Goal: Task Accomplishment & Management: Manage account settings

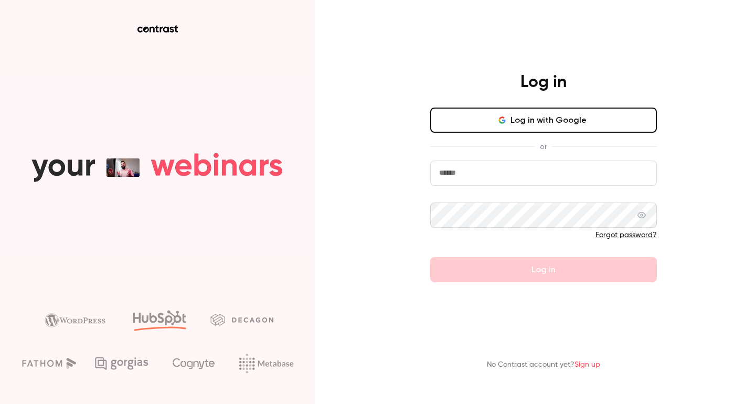
type input "*******"
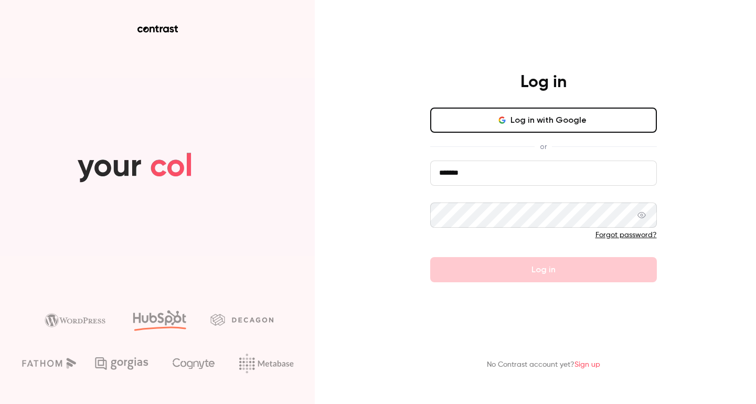
click at [507, 133] on button "Log in with Google" at bounding box center [543, 120] width 227 height 25
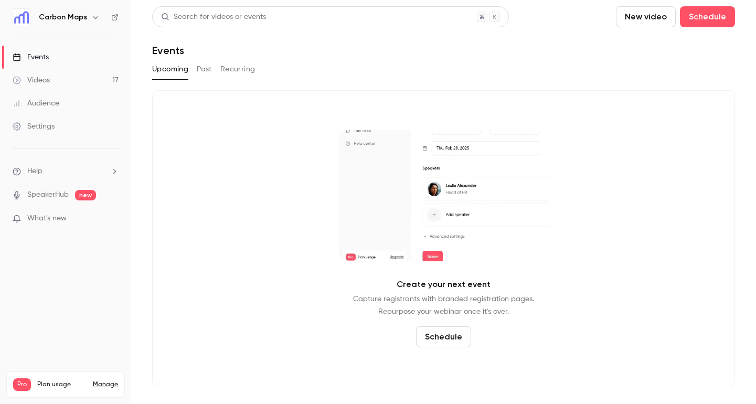
click at [40, 84] on div "Videos" at bounding box center [31, 80] width 37 height 10
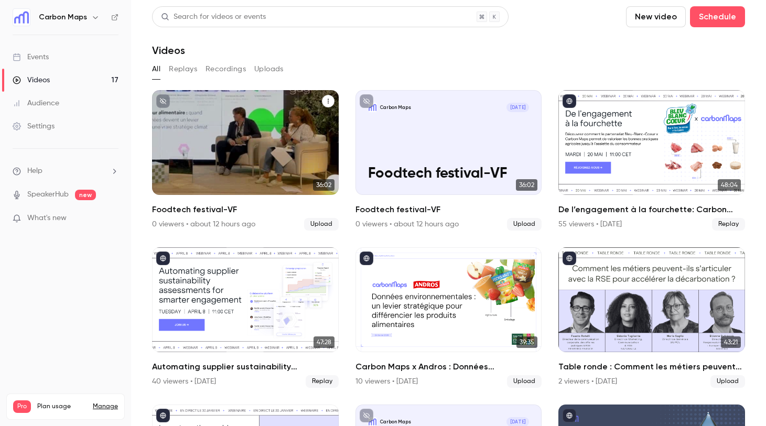
click at [328, 99] on icon "Foodtech festival-VF" at bounding box center [328, 101] width 1 height 5
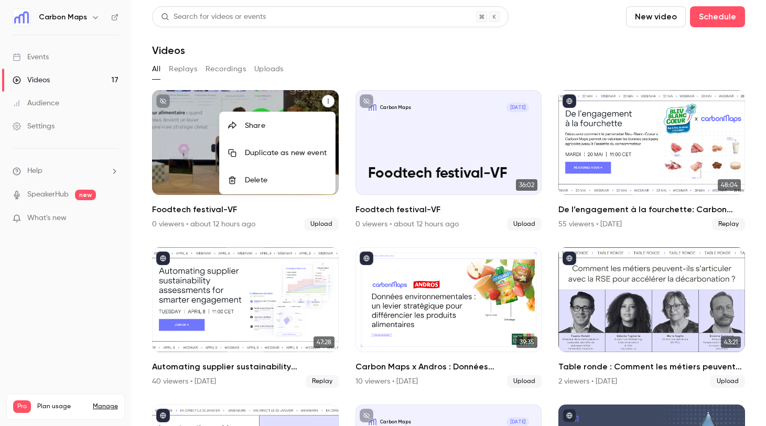
click at [271, 101] on div at bounding box center [383, 213] width 766 height 426
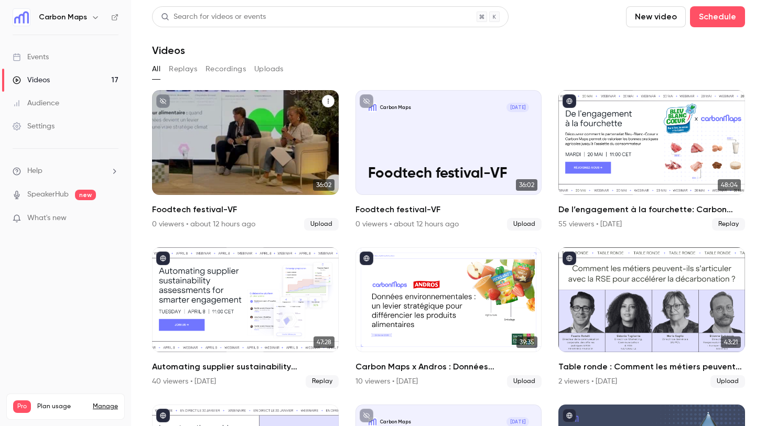
click at [281, 103] on div "Carbon Maps Oct 7" at bounding box center [246, 107] width 162 height 9
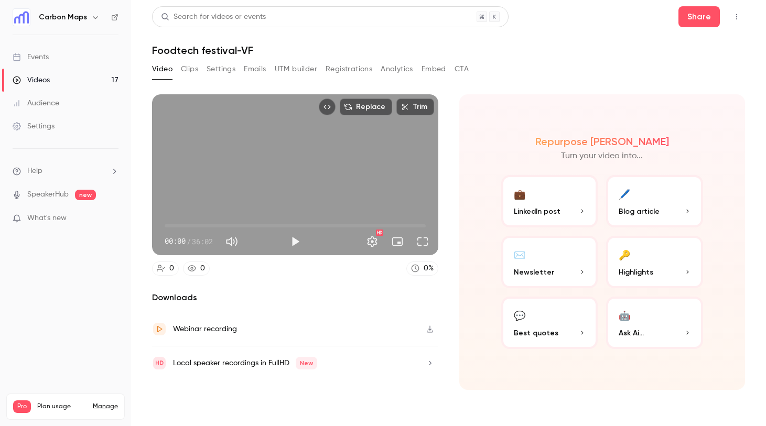
click at [213, 47] on h1 "Foodtech festival-VF" at bounding box center [448, 50] width 593 height 13
click at [205, 50] on h1 "Foodtech festival-VF" at bounding box center [448, 50] width 593 height 13
click at [221, 68] on button "Settings" at bounding box center [221, 69] width 29 height 17
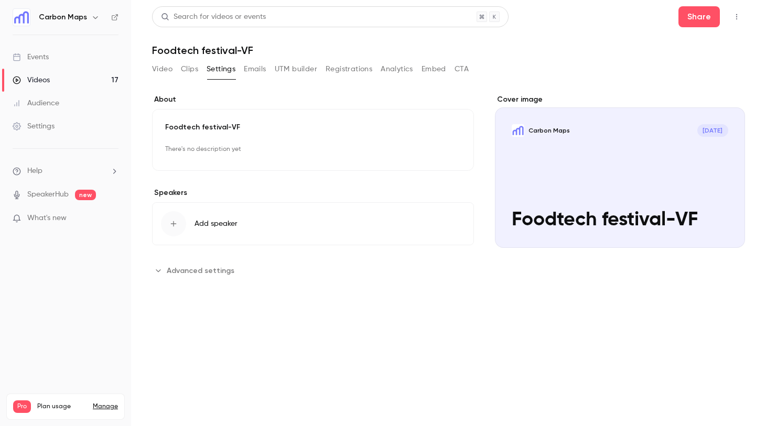
click at [436, 143] on button "Edit" at bounding box center [442, 150] width 38 height 17
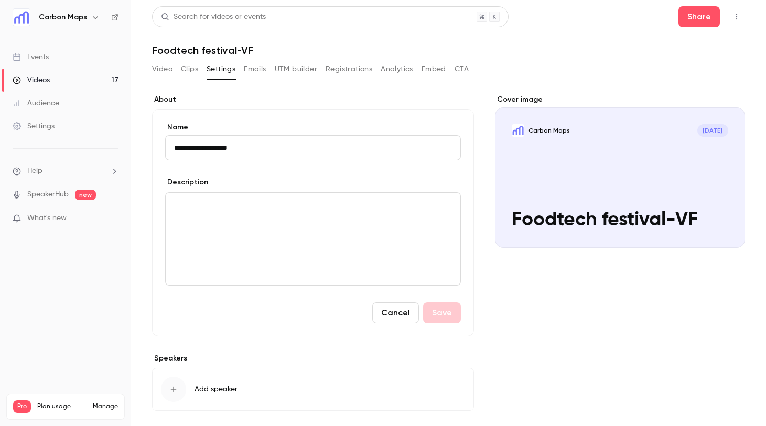
click at [247, 146] on input "**********" at bounding box center [313, 147] width 296 height 25
paste input "**********"
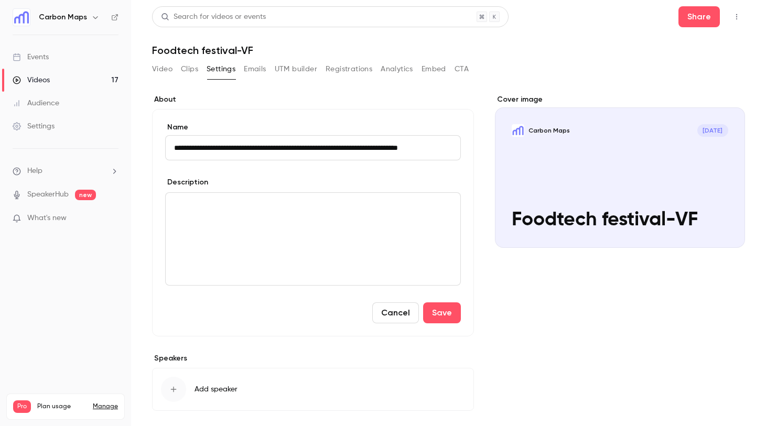
type input "**********"
click at [200, 209] on p "editor" at bounding box center [313, 205] width 278 height 13
click at [207, 222] on div "editor" at bounding box center [313, 239] width 295 height 92
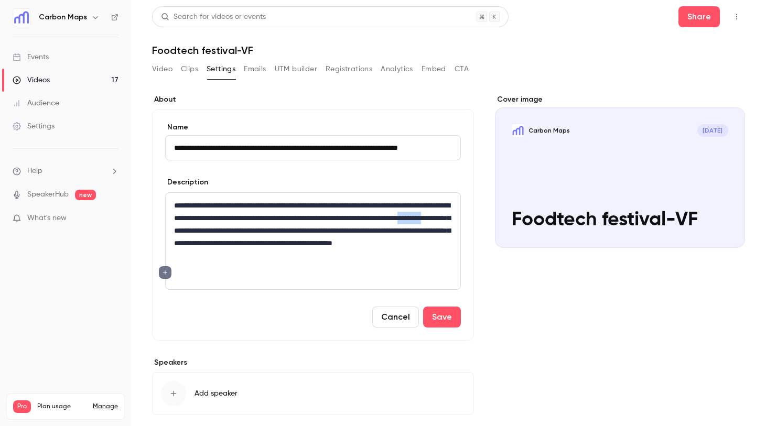
drag, startPoint x: 294, startPoint y: 229, endPoint x: 328, endPoint y: 229, distance: 34.1
click at [328, 229] on p "**********" at bounding box center [313, 230] width 278 height 63
click at [454, 313] on button "Save" at bounding box center [442, 317] width 38 height 21
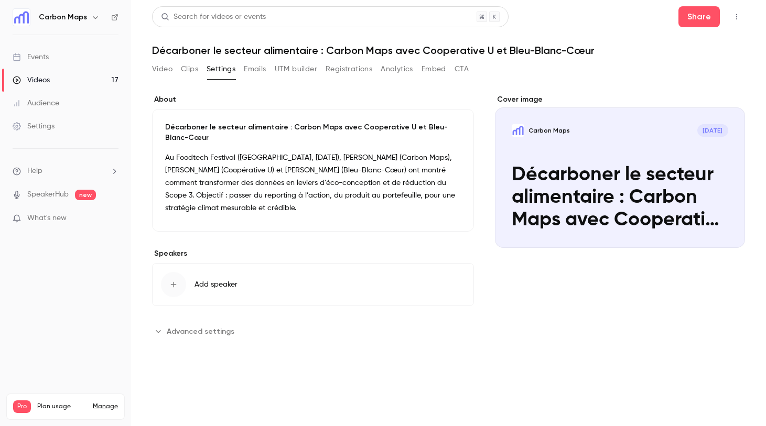
click at [732, 228] on button "Carbon Maps Oct 7 Décarboner le secteur alimentaire : Carbon Maps avec Cooperat…" at bounding box center [726, 229] width 21 height 21
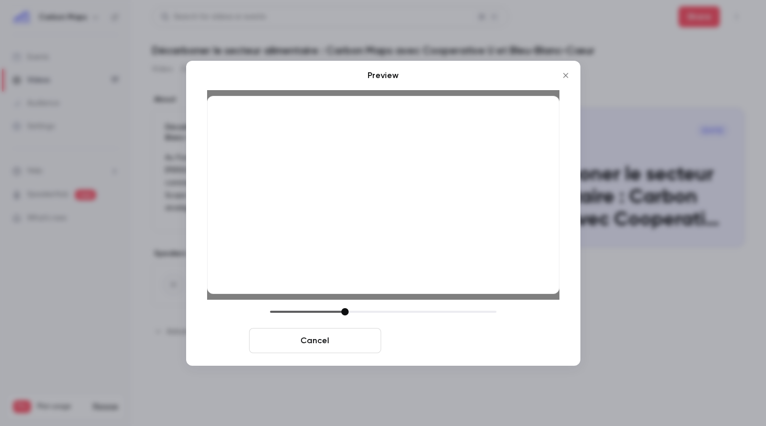
click at [427, 341] on button "Save cover" at bounding box center [452, 340] width 132 height 25
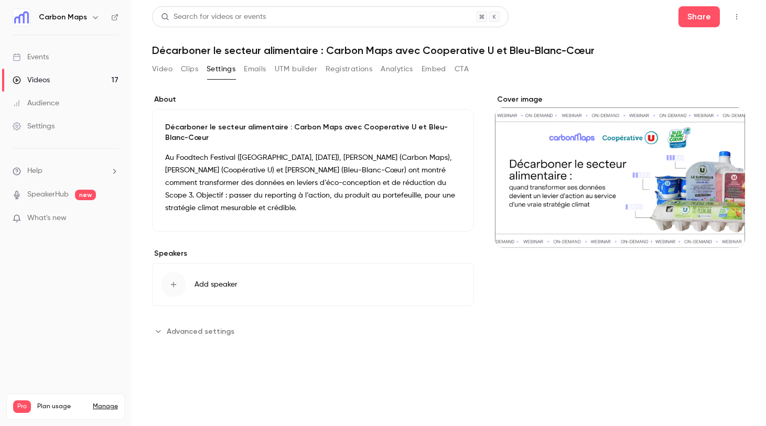
click at [61, 79] on link "Videos 17" at bounding box center [65, 80] width 131 height 23
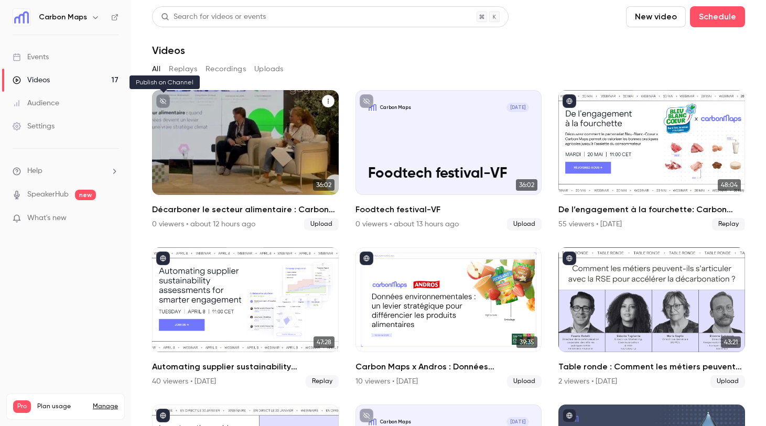
click at [160, 101] on icon "unpublished" at bounding box center [163, 101] width 6 height 6
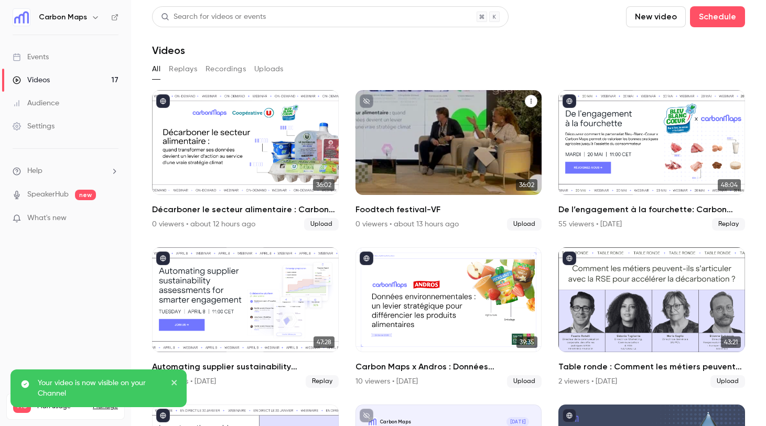
click at [529, 100] on icon "Foodtech festival-VF" at bounding box center [531, 101] width 6 height 6
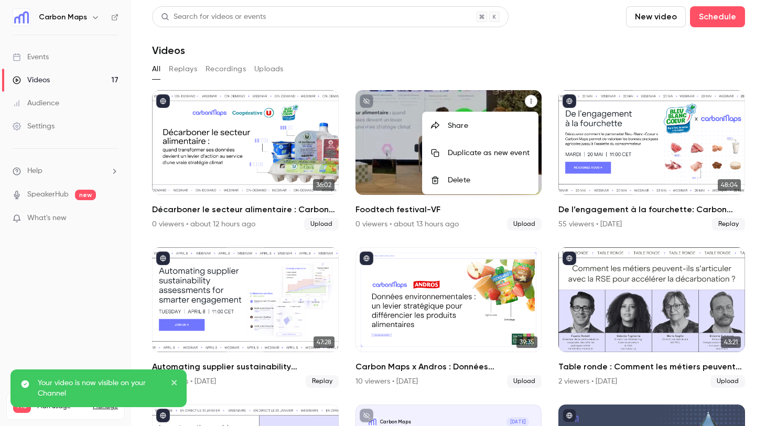
click at [471, 176] on div "Delete" at bounding box center [489, 180] width 82 height 10
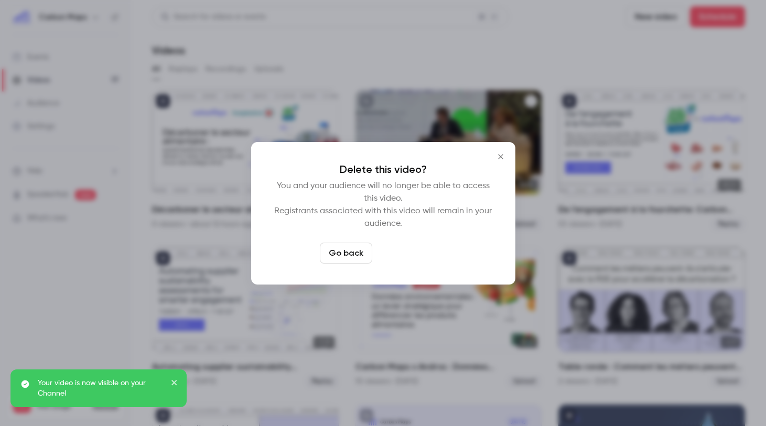
click at [424, 252] on button "Delete video" at bounding box center [412, 253] width 70 height 21
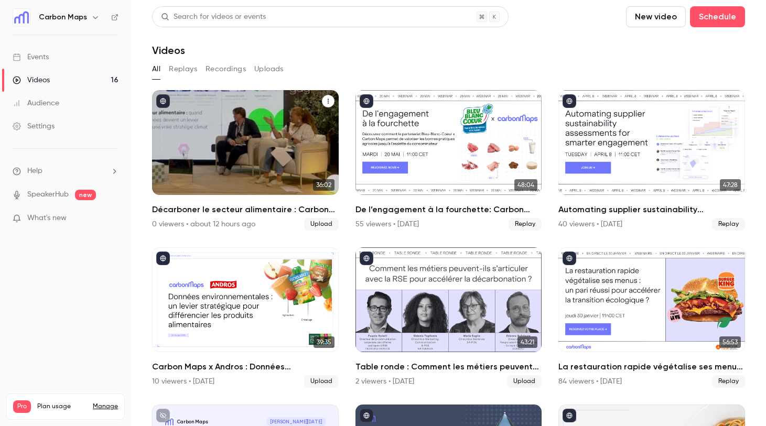
click at [286, 116] on div "Décarboner le secteur alimentaire : Carbon Maps avec Cooperative U et Bleu-Blan…" at bounding box center [245, 142] width 187 height 105
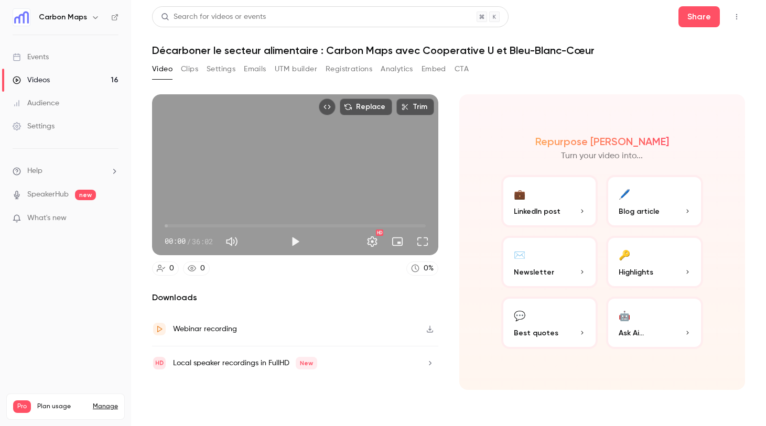
click at [543, 201] on button "💼 LinkedIn post" at bounding box center [549, 201] width 97 height 52
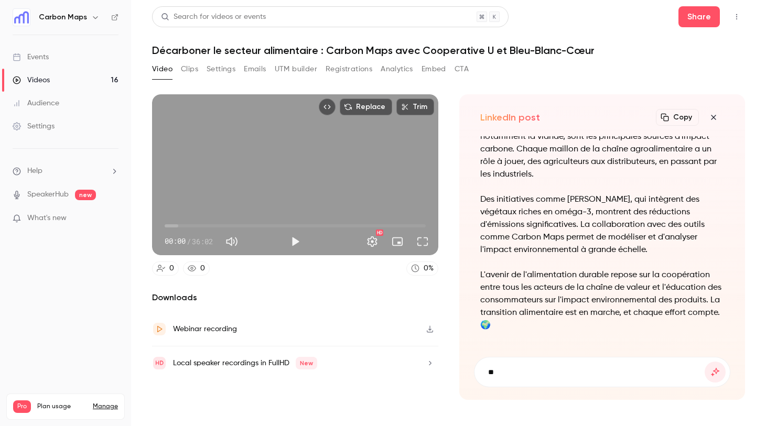
type input "*"
type input "**********"
click at [705, 362] on button "submit" at bounding box center [715, 372] width 21 height 21
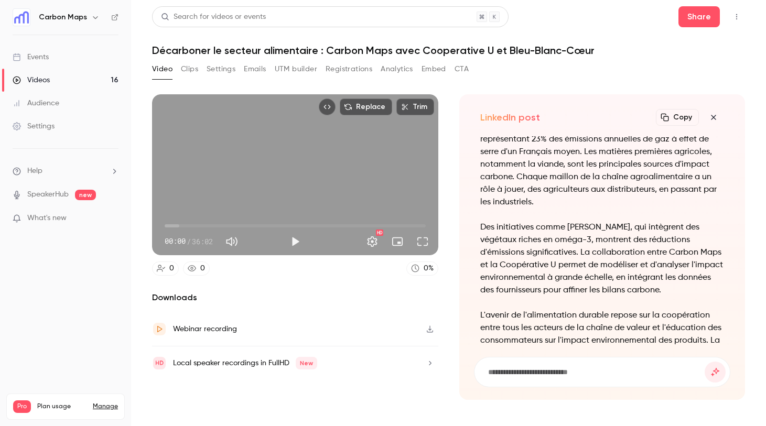
scroll to position [-56, 0]
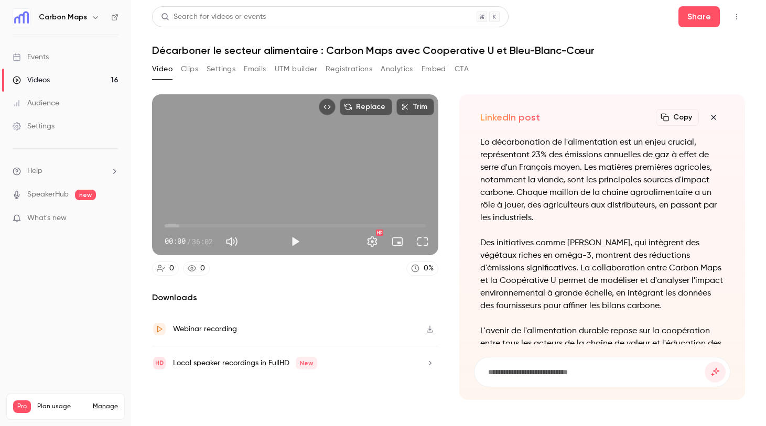
click at [669, 117] on icon "button" at bounding box center [665, 117] width 8 height 8
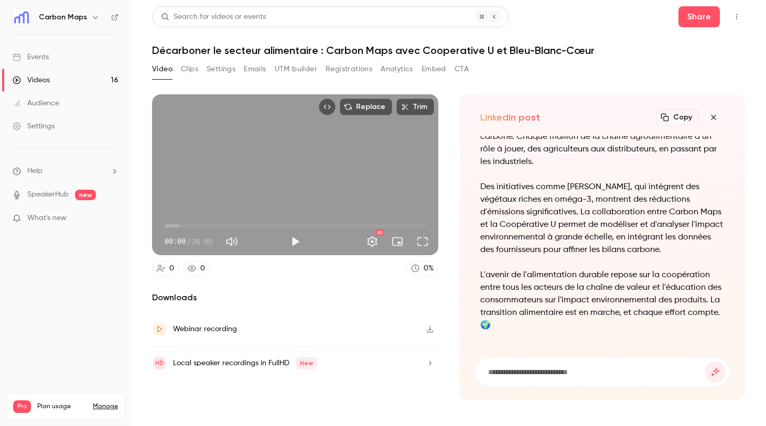
click at [430, 331] on icon "button" at bounding box center [430, 329] width 8 height 7
click at [427, 364] on icon "button" at bounding box center [430, 363] width 8 height 7
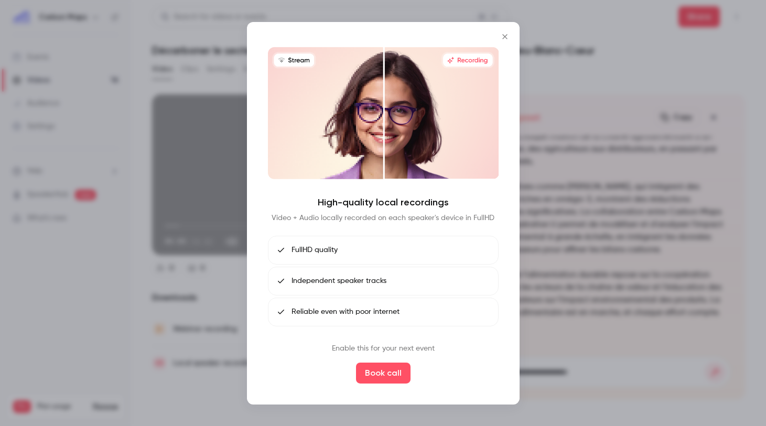
click at [501, 34] on icon "Close" at bounding box center [505, 36] width 13 height 8
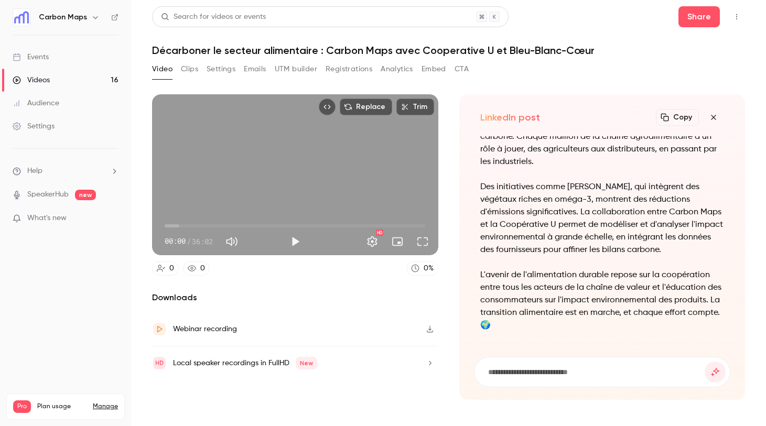
click at [223, 66] on button "Settings" at bounding box center [221, 69] width 29 height 17
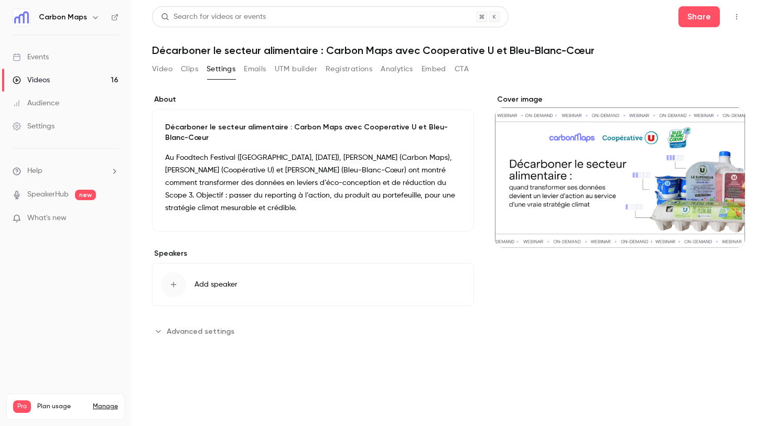
click at [162, 66] on button "Video" at bounding box center [162, 69] width 20 height 17
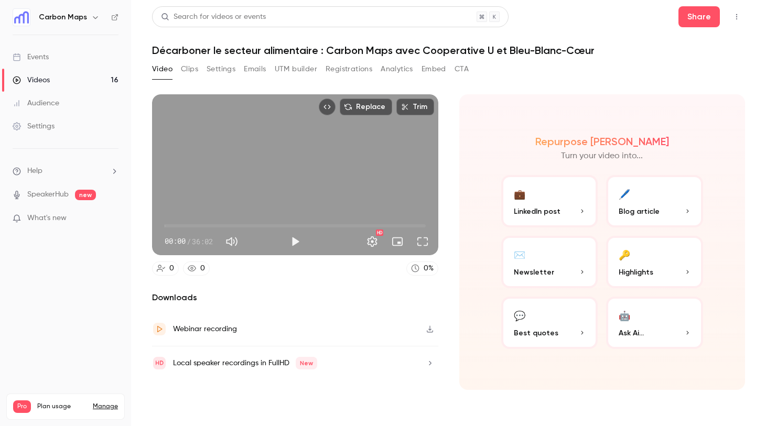
click at [209, 47] on h1 "Décarboner le secteur alimentaire : Carbon Maps avec Cooperative U et Bleu-Blan…" at bounding box center [448, 50] width 593 height 13
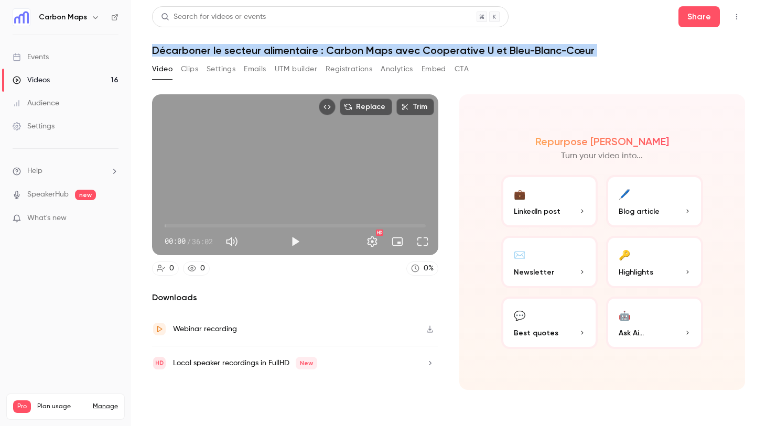
copy div "Décarboner le secteur alimentaire : Carbon Maps avec Cooperative U et Bleu-Blan…"
click at [340, 72] on button "Registrations" at bounding box center [349, 69] width 47 height 17
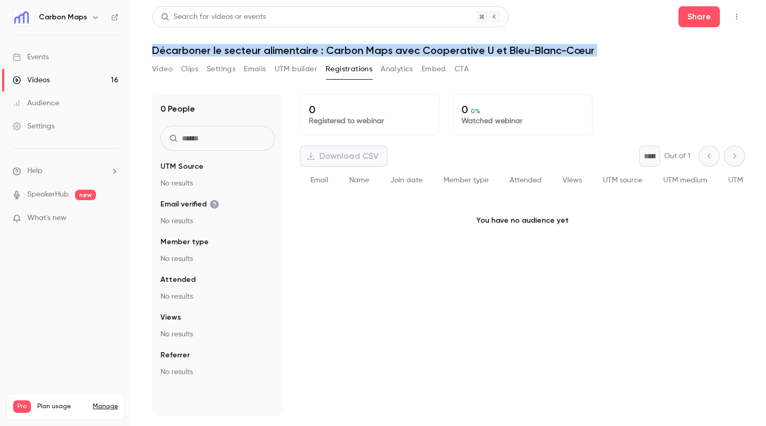
click at [340, 72] on button "Registrations" at bounding box center [349, 69] width 47 height 17
click at [299, 68] on button "UTM builder" at bounding box center [296, 69] width 42 height 17
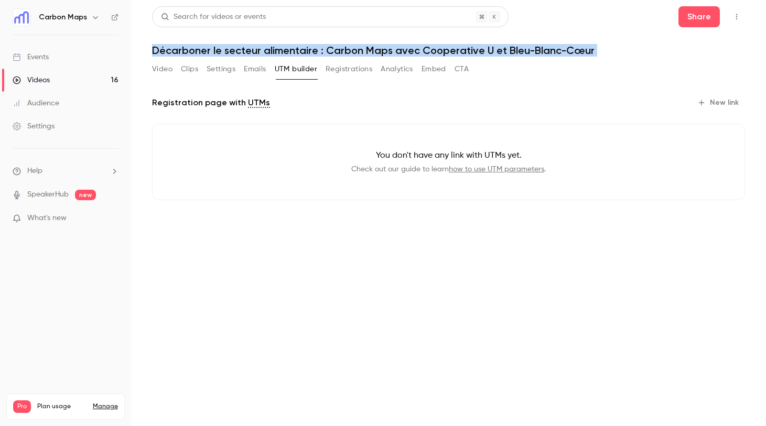
click at [706, 100] on icon "button" at bounding box center [702, 103] width 8 height 8
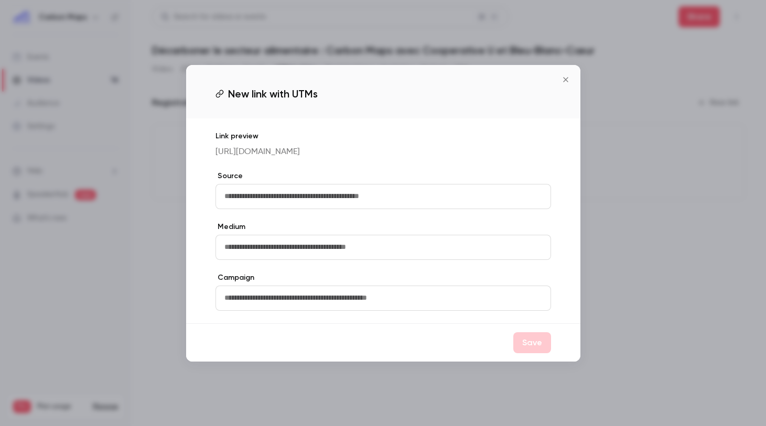
click at [329, 200] on input "text" at bounding box center [384, 196] width 336 height 25
type input "*******"
click at [330, 252] on input "text" at bounding box center [384, 247] width 336 height 25
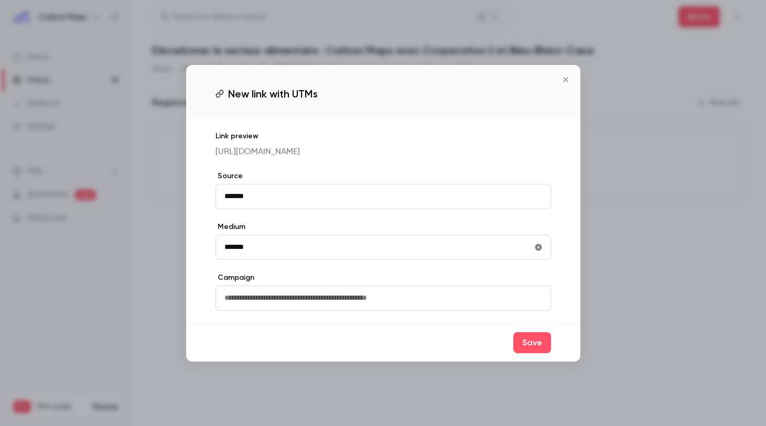
type input "*******"
click at [332, 306] on input "text" at bounding box center [384, 298] width 336 height 25
type input "**********"
click at [522, 352] on button "Save" at bounding box center [532, 343] width 38 height 21
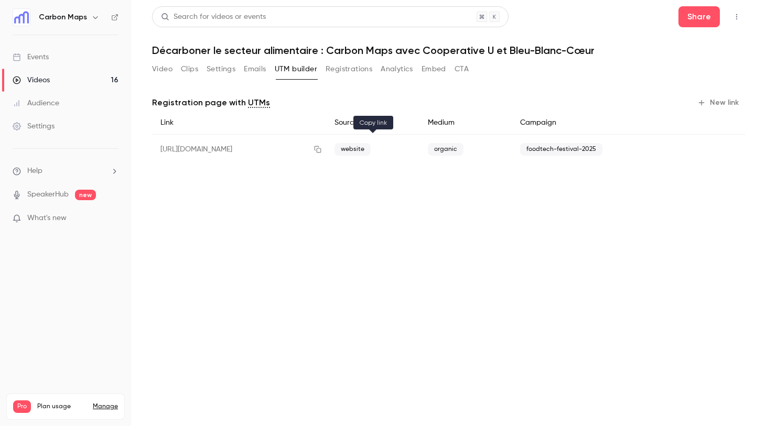
click at [322, 146] on icon "button" at bounding box center [318, 149] width 7 height 7
